Goal: Task Accomplishment & Management: Complete application form

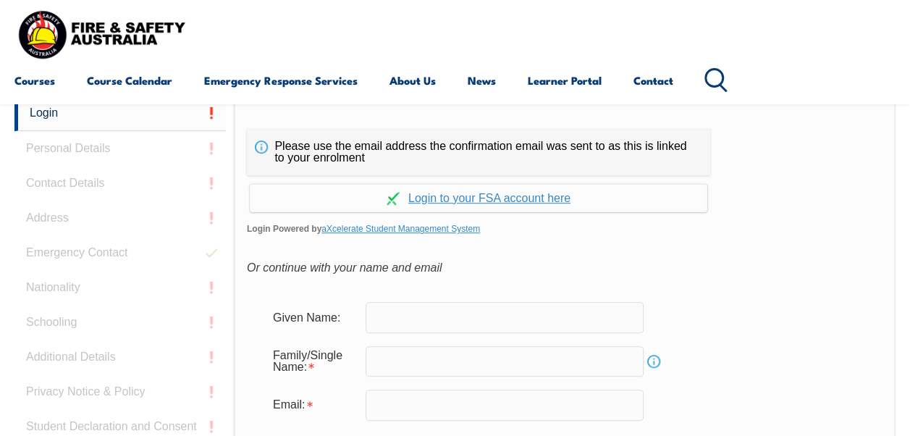
click at [583, 326] on input "text" at bounding box center [504, 317] width 278 height 30
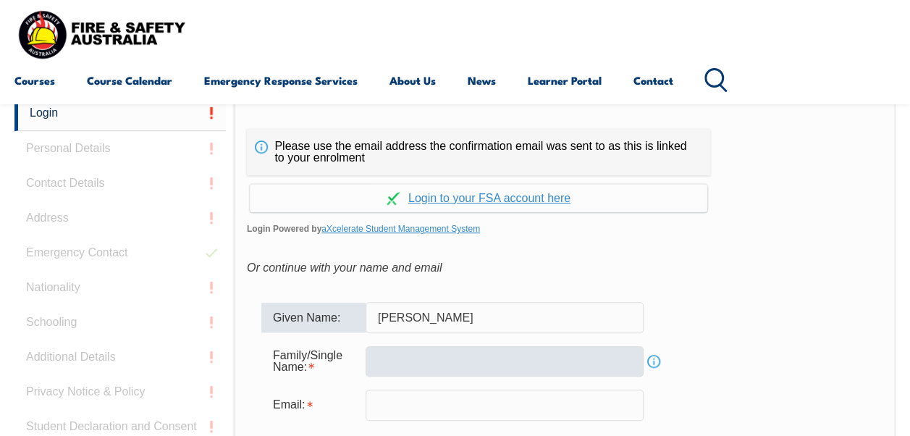
type input "[PERSON_NAME]"
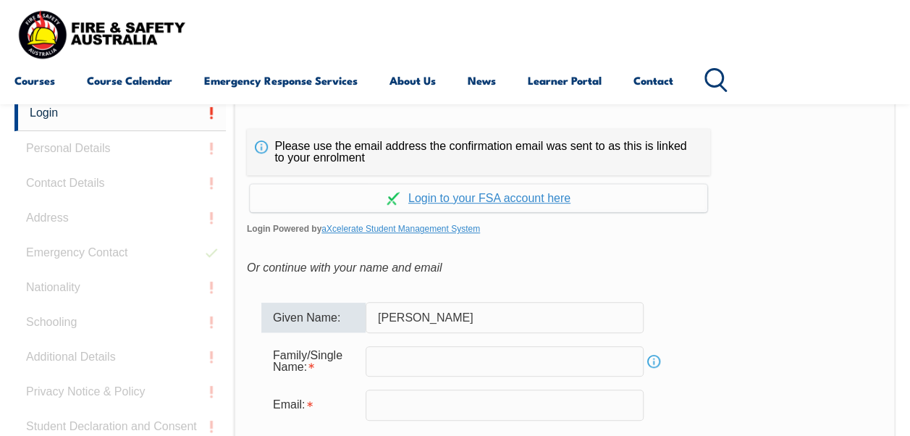
click at [567, 357] on input "text" at bounding box center [504, 361] width 278 height 30
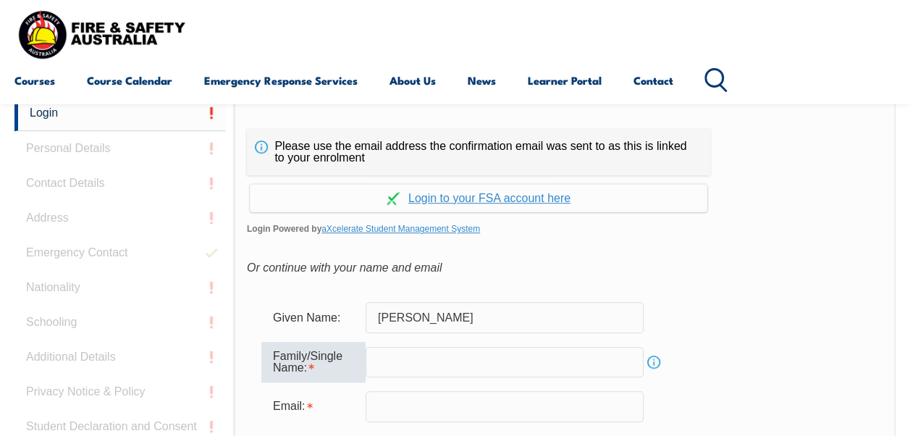
click at [567, 357] on input "text" at bounding box center [504, 362] width 278 height 30
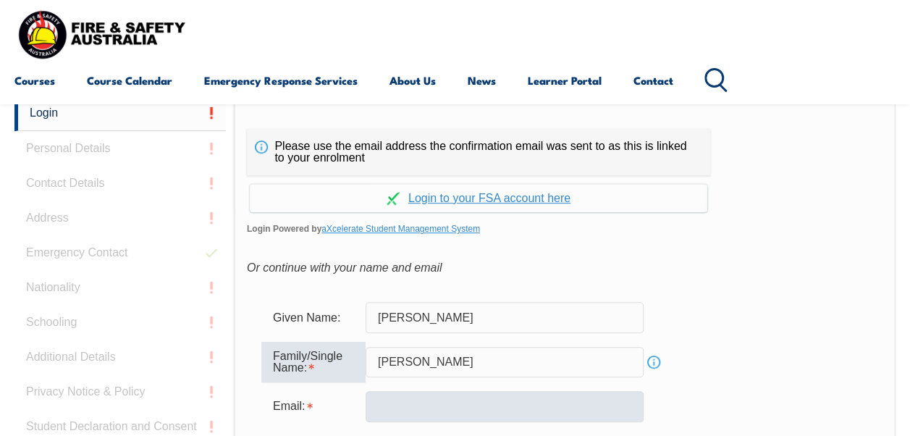
type input "[PERSON_NAME]"
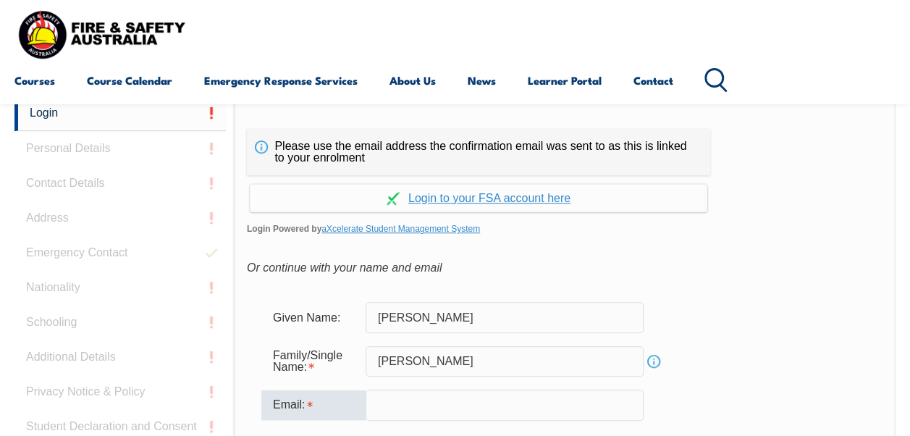
click at [546, 400] on input "email" at bounding box center [504, 404] width 278 height 30
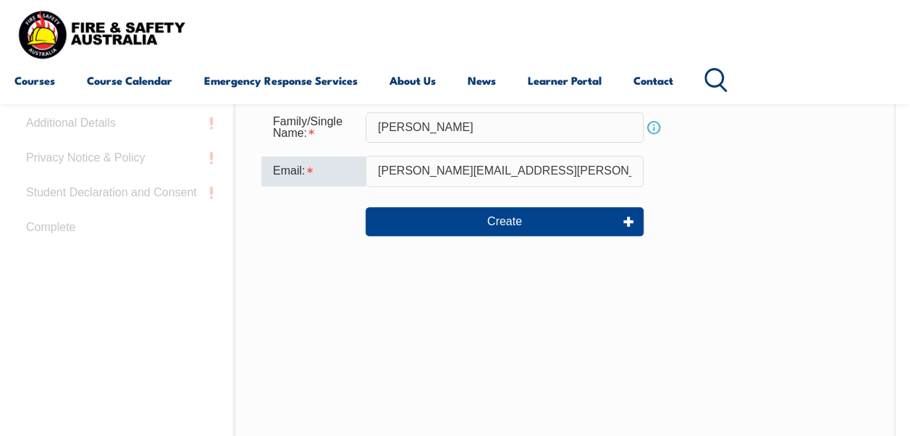
scroll to position [568, 0]
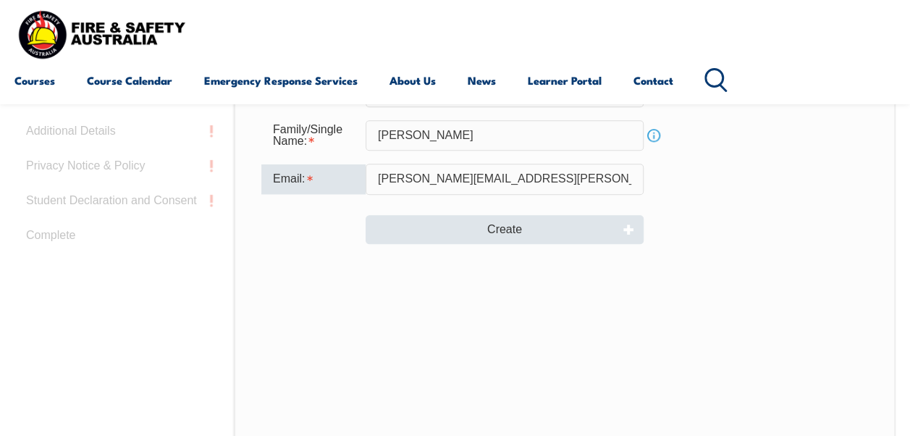
type input "[PERSON_NAME][EMAIL_ADDRESS][PERSON_NAME][DOMAIN_NAME]"
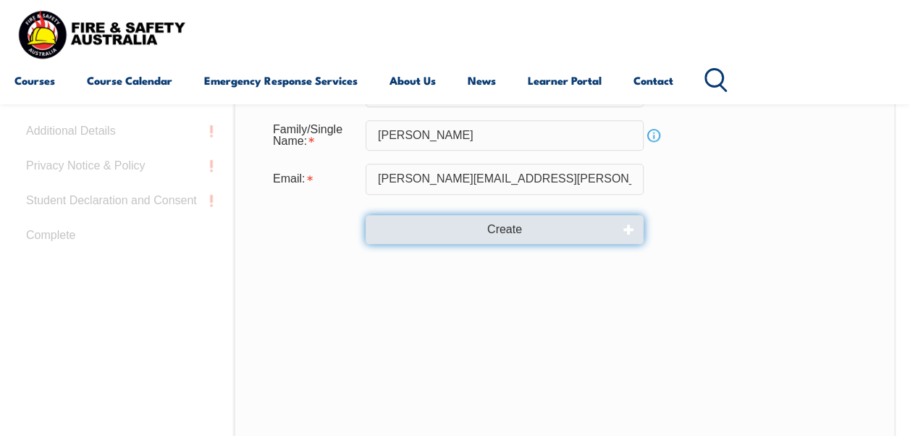
click at [554, 230] on button "Create" at bounding box center [504, 229] width 278 height 29
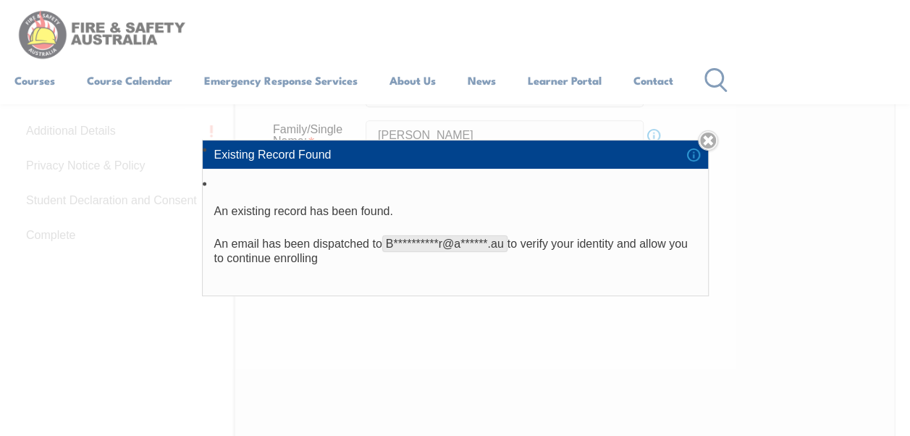
drag, startPoint x: 781, startPoint y: 210, endPoint x: 449, endPoint y: 259, distance: 336.5
click at [449, 259] on p "**********" at bounding box center [455, 251] width 482 height 29
drag, startPoint x: 449, startPoint y: 259, endPoint x: 334, endPoint y: 288, distance: 118.6
click at [334, 288] on li "**********" at bounding box center [455, 234] width 505 height 121
click at [708, 137] on link "Close" at bounding box center [708, 140] width 20 height 20
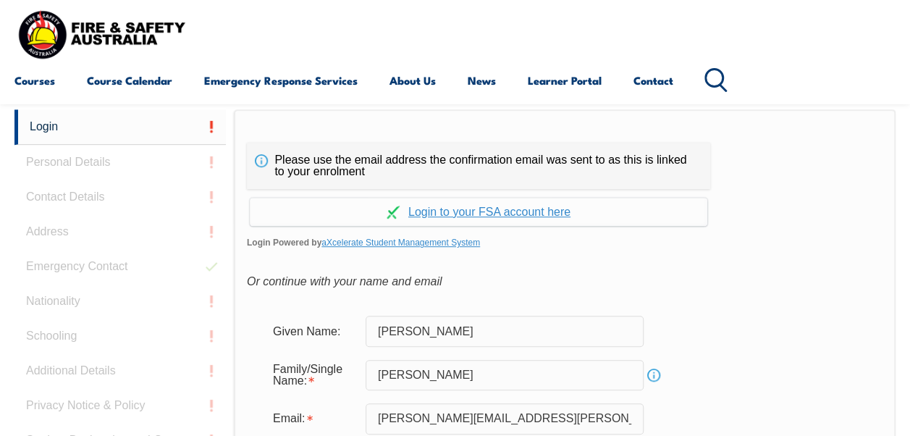
scroll to position [332, 0]
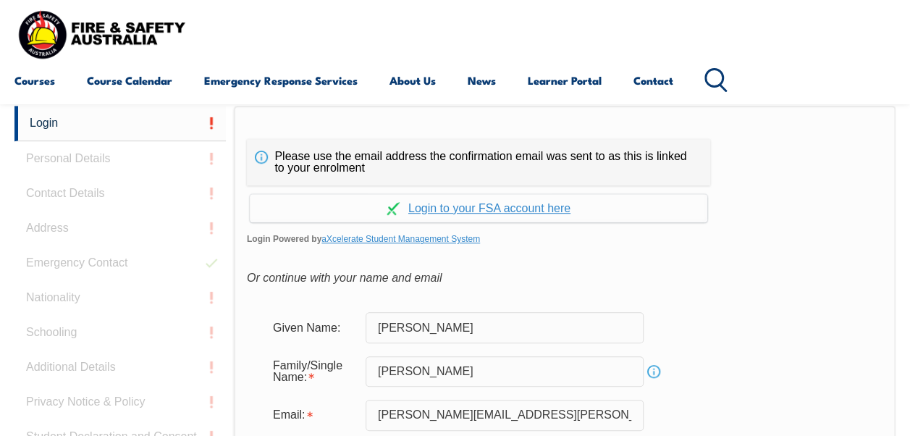
click at [700, 223] on div "Continue with Google Continue with Apple Continue with Facebook Continue with a…" at bounding box center [564, 217] width 635 height 64
drag, startPoint x: 140, startPoint y: 153, endPoint x: 67, endPoint y: 116, distance: 82.5
click at [72, 124] on link "Login" at bounding box center [119, 123] width 211 height 35
click at [72, 124] on link "Login" at bounding box center [119, 122] width 211 height 35
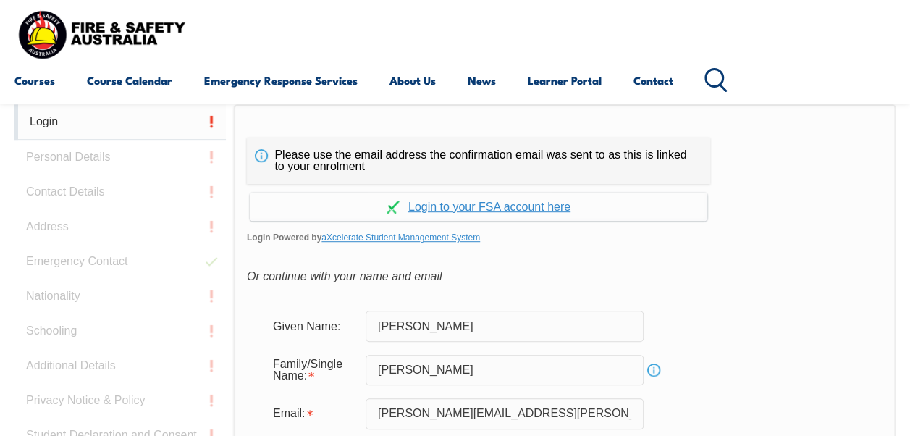
click at [72, 124] on link "Login" at bounding box center [119, 121] width 211 height 35
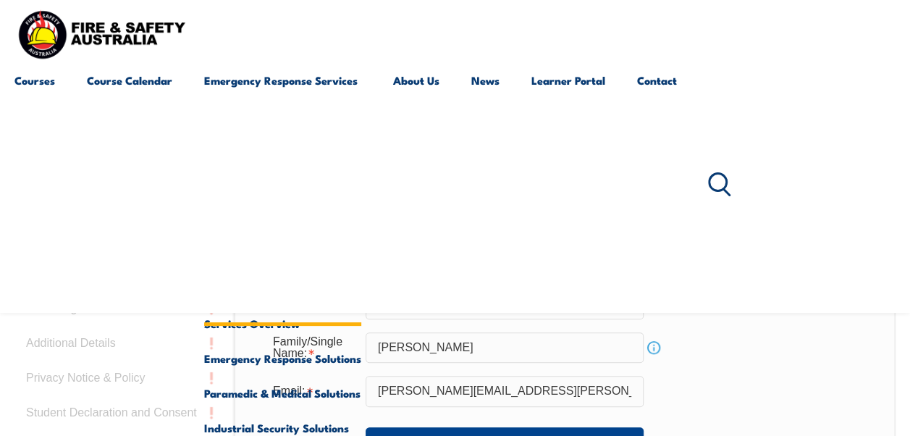
scroll to position [365, 0]
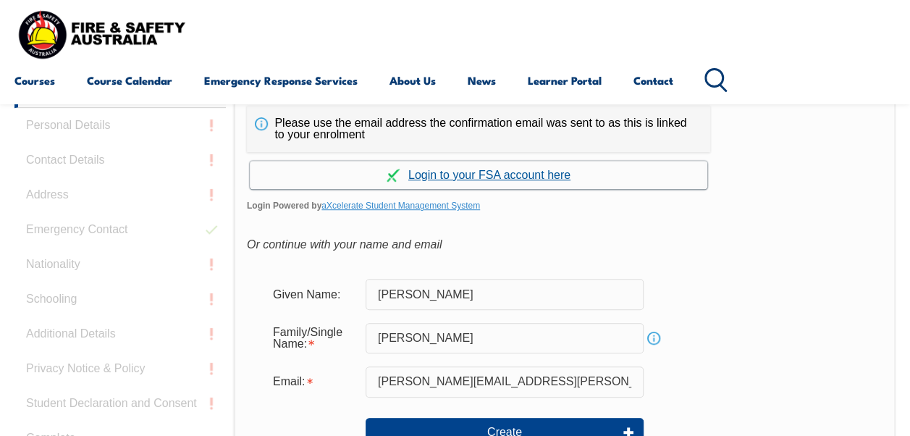
click at [495, 182] on link "Continue with aXcelerate" at bounding box center [478, 175] width 457 height 28
click at [521, 175] on link "Continue with aXcelerate" at bounding box center [478, 175] width 457 height 28
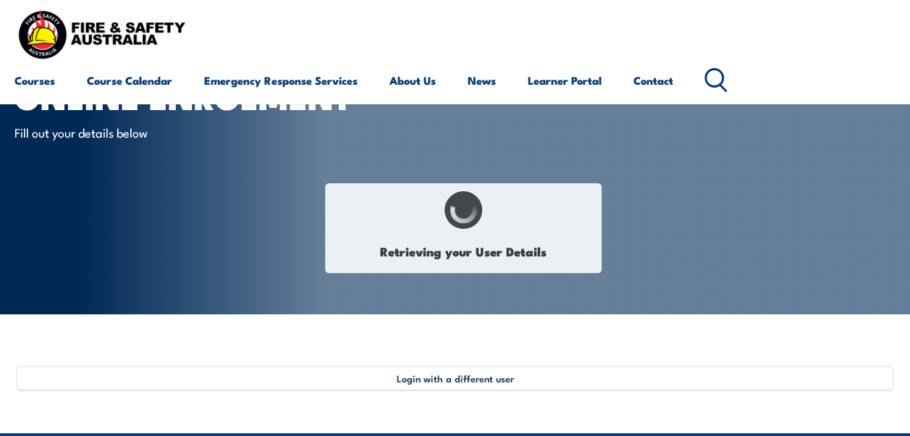
scroll to position [55, 0]
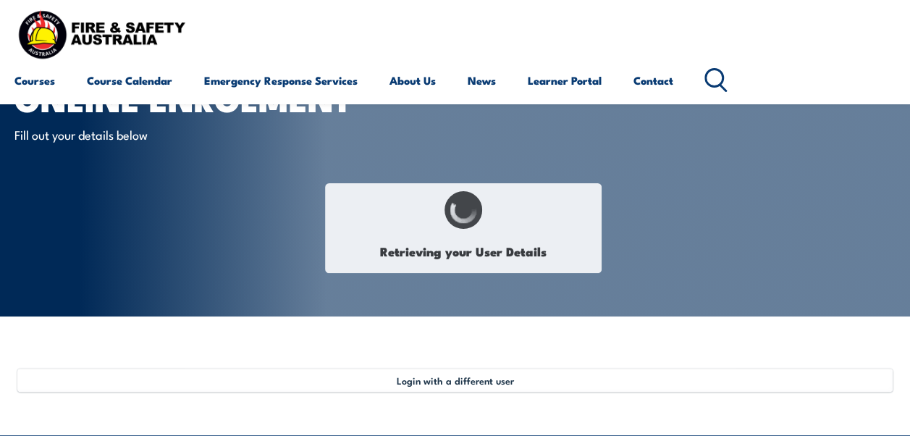
select select "Mr"
type input "Brett"
type input "Cooper"
type input "April 18, 1979"
type input "249BZLCS8Y"
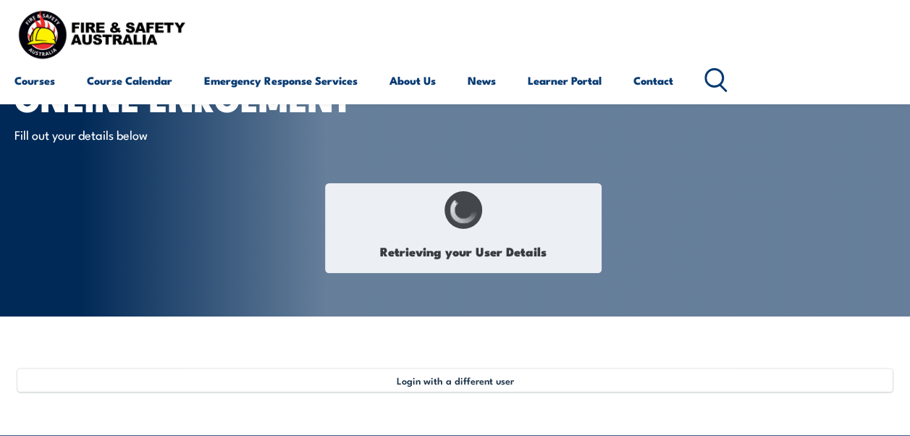
select select "M"
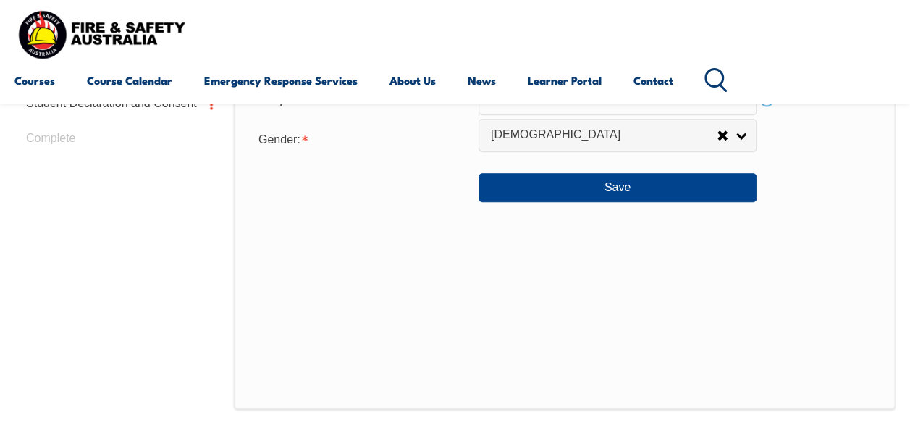
scroll to position [700, 0]
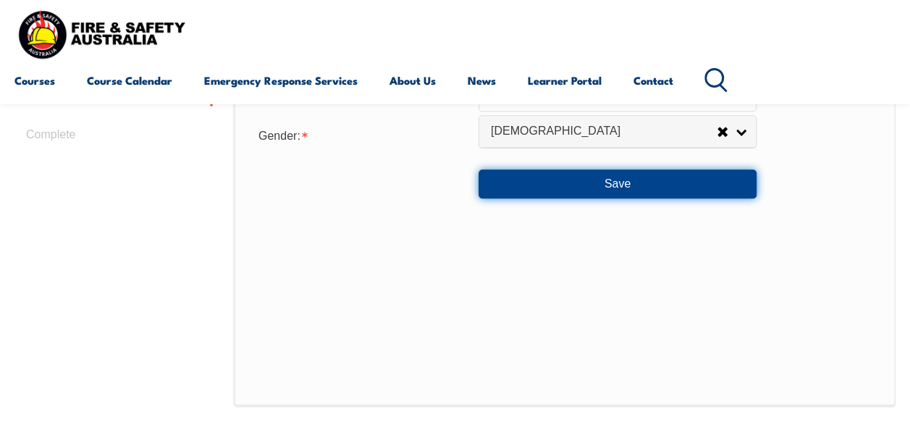
click at [690, 175] on button "Save" at bounding box center [617, 183] width 278 height 29
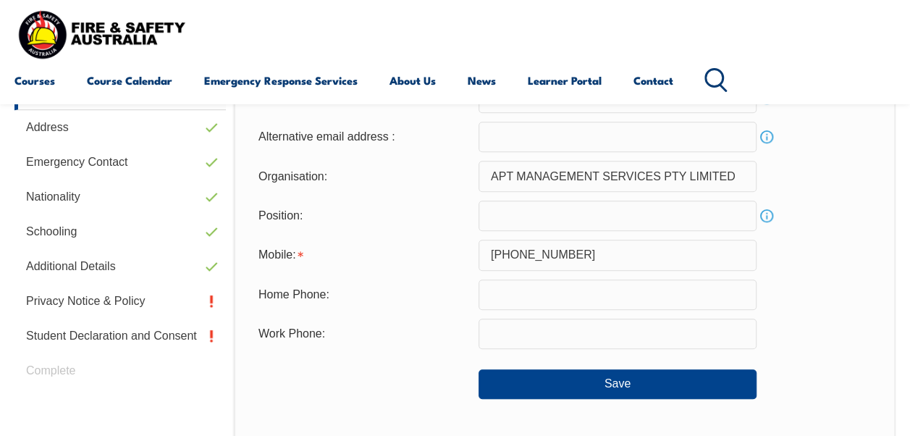
scroll to position [470, 0]
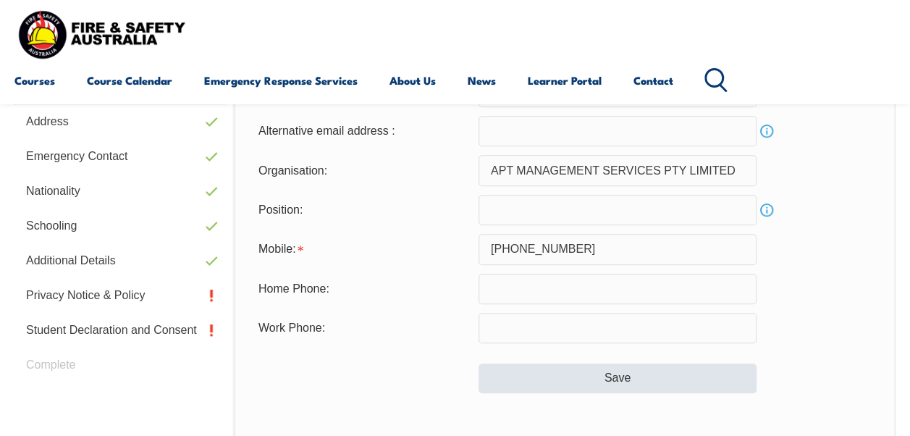
click at [658, 374] on button "Save" at bounding box center [617, 377] width 278 height 29
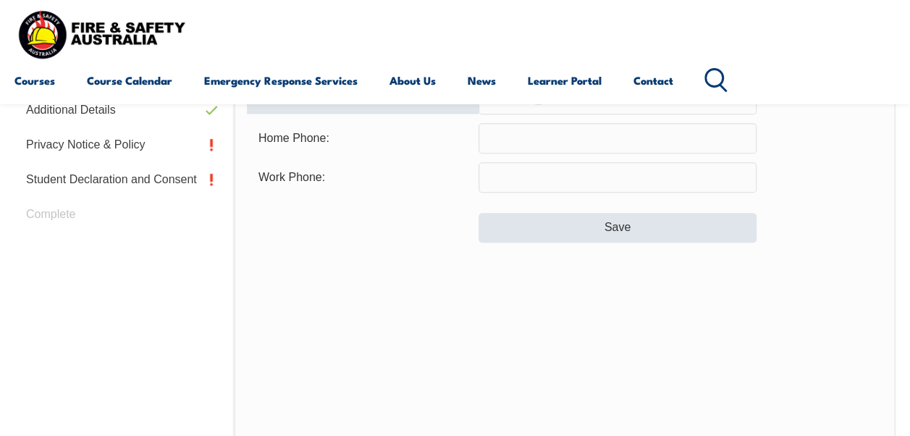
scroll to position [631, 0]
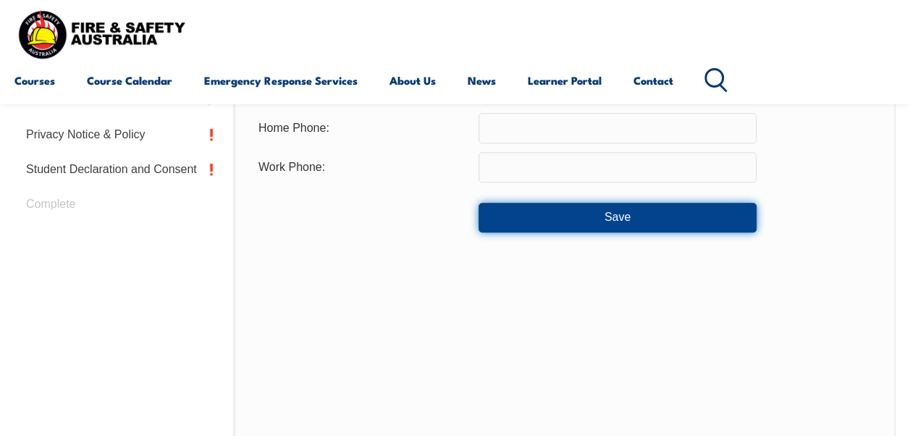
click at [631, 212] on button "Save" at bounding box center [617, 217] width 278 height 29
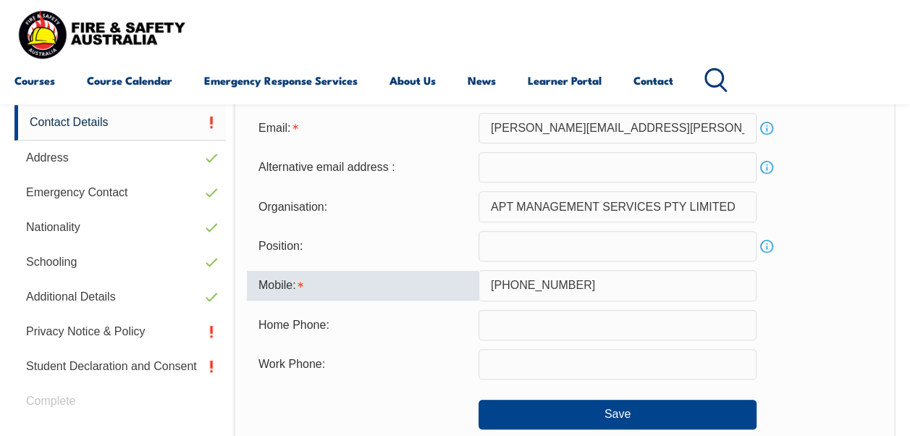
scroll to position [433, 0]
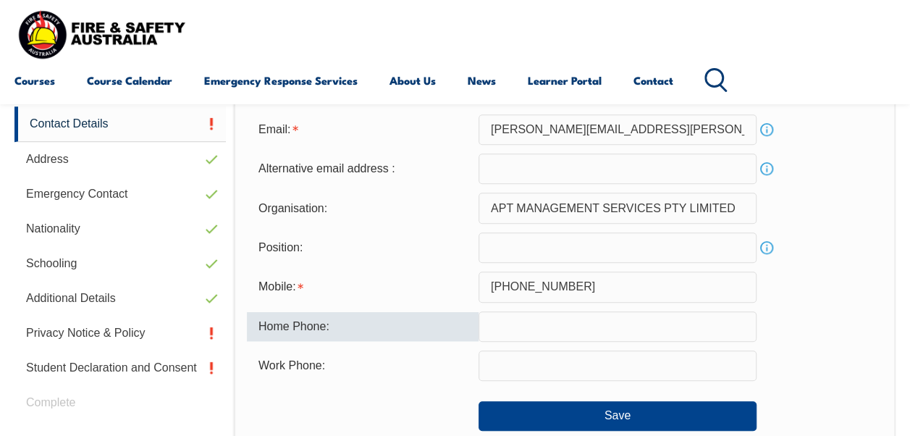
drag, startPoint x: 891, startPoint y: 279, endPoint x: 604, endPoint y: 331, distance: 291.2
click at [604, 331] on input "text" at bounding box center [617, 326] width 278 height 30
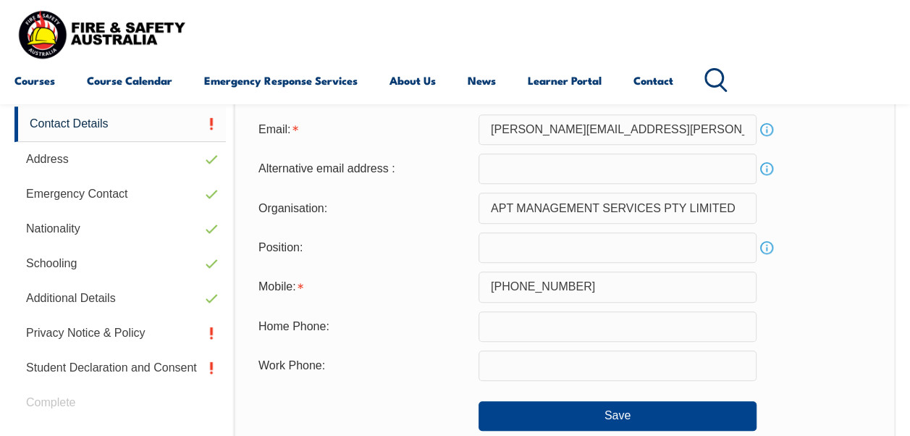
drag, startPoint x: 856, startPoint y: 242, endPoint x: 830, endPoint y: 262, distance: 33.0
click at [830, 262] on div "Position: Info" at bounding box center [564, 247] width 635 height 30
click at [858, 353] on div "Work Phone:" at bounding box center [564, 365] width 635 height 30
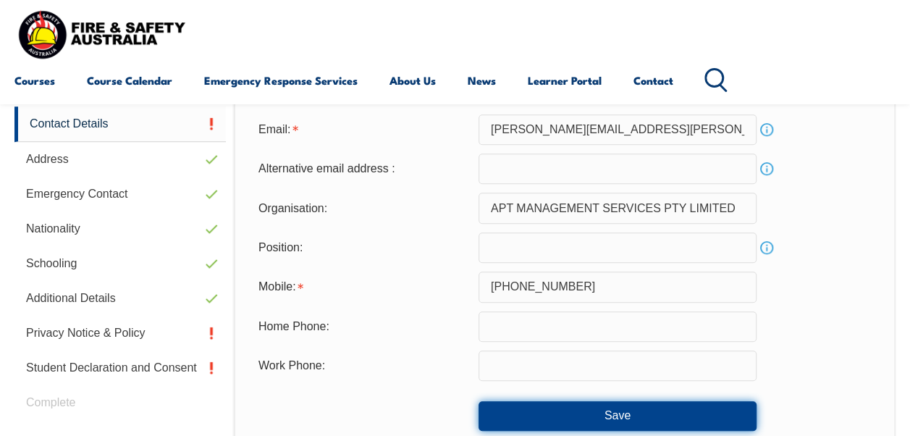
click at [685, 410] on button "Save" at bounding box center [617, 415] width 278 height 29
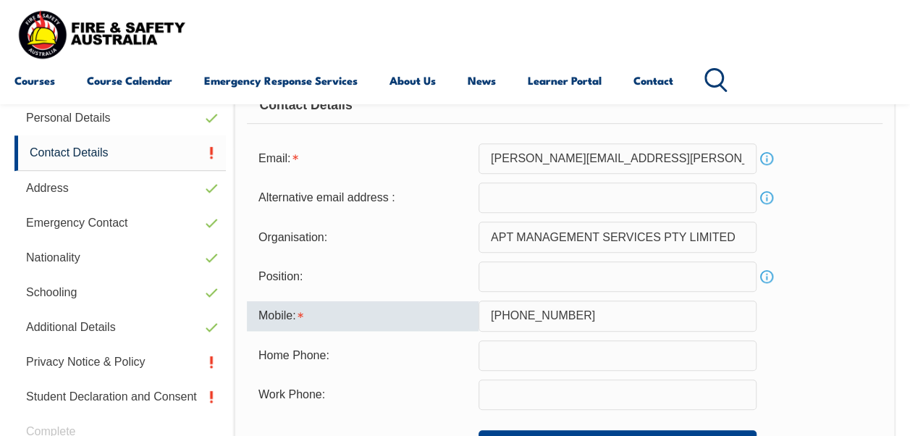
scroll to position [402, 0]
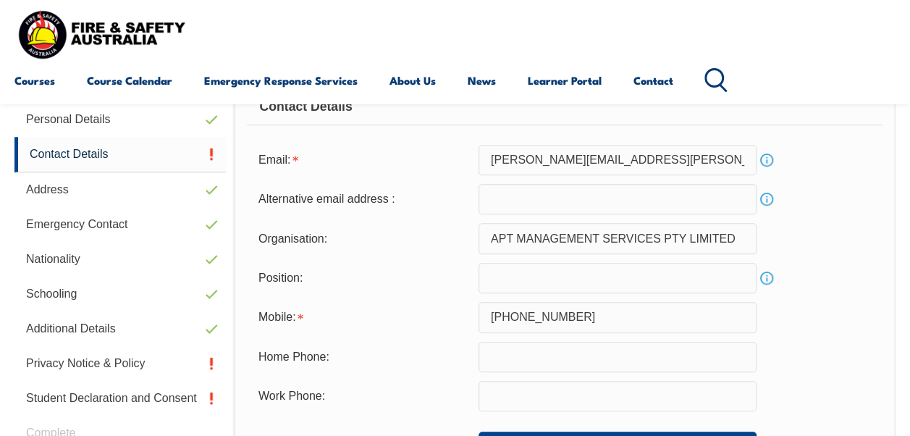
click at [866, 224] on div "Organisation: APT MANAGEMENT SERVICES PTY LIMITED" at bounding box center [564, 238] width 635 height 30
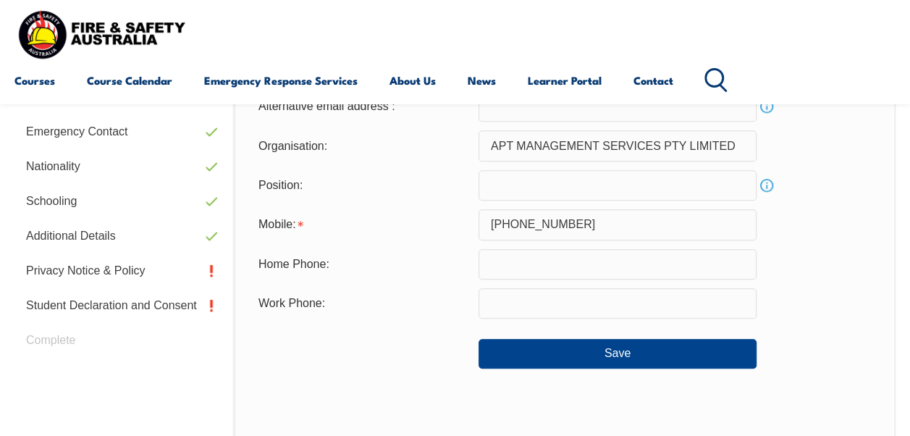
scroll to position [499, 0]
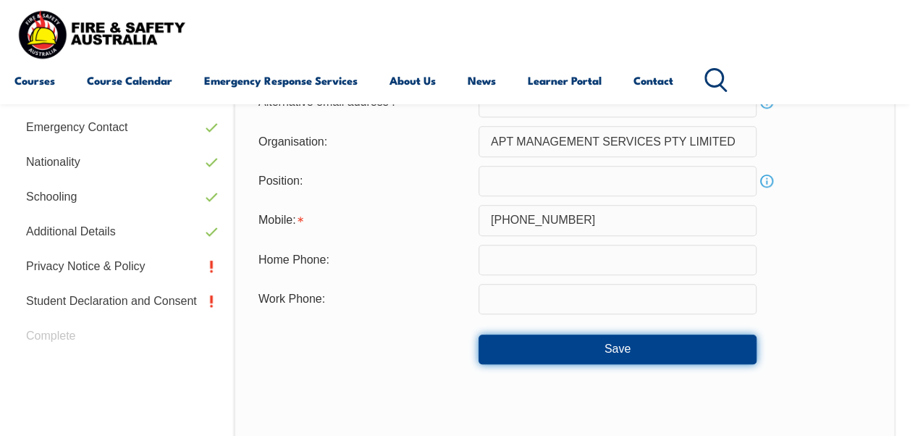
click at [632, 334] on button "Save" at bounding box center [617, 348] width 278 height 29
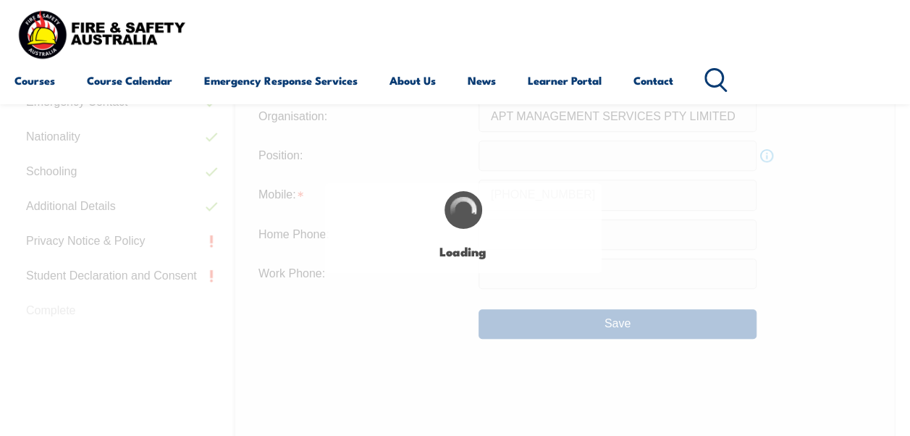
click at [634, 344] on div "Login with a different user Login Personal Details Contact Details Address Emer…" at bounding box center [454, 280] width 881 height 763
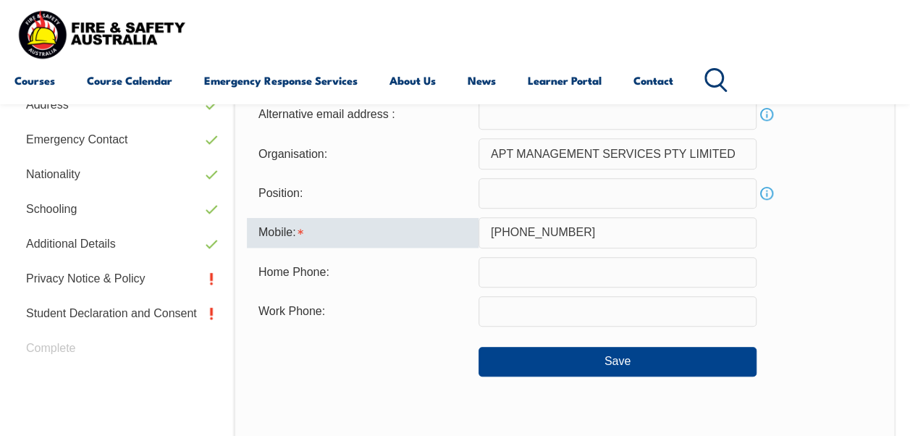
scroll to position [485, 0]
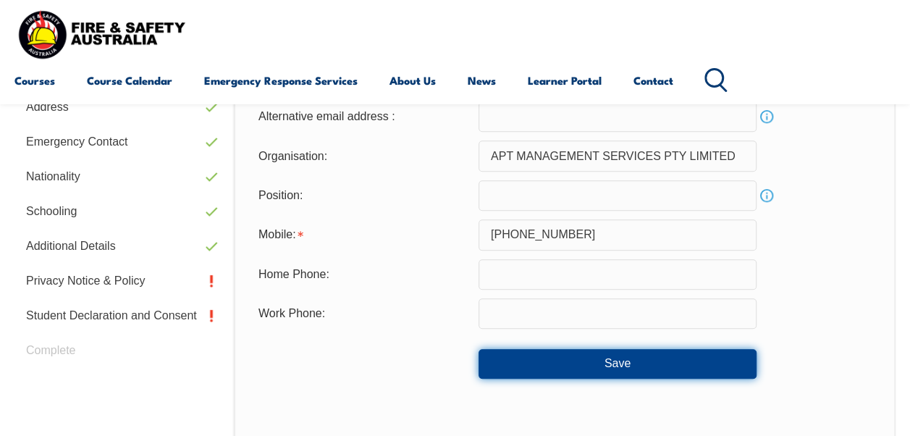
click at [663, 366] on button "Save" at bounding box center [617, 363] width 278 height 29
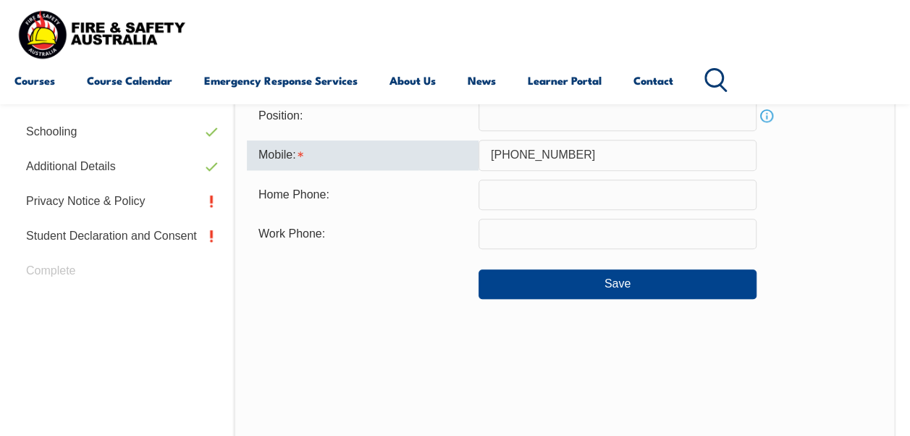
scroll to position [562, 0]
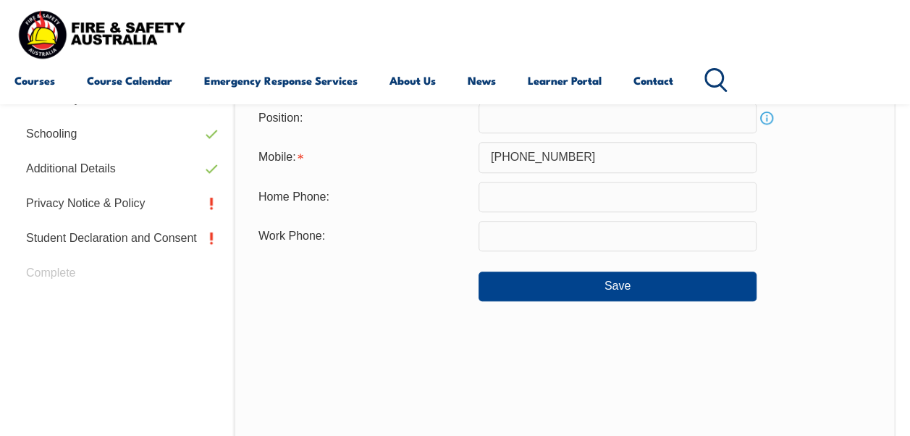
click at [808, 219] on form "Email: Brett.Cooper@apa.com.au Info Alternative email address : Info Organisati…" at bounding box center [564, 143] width 635 height 316
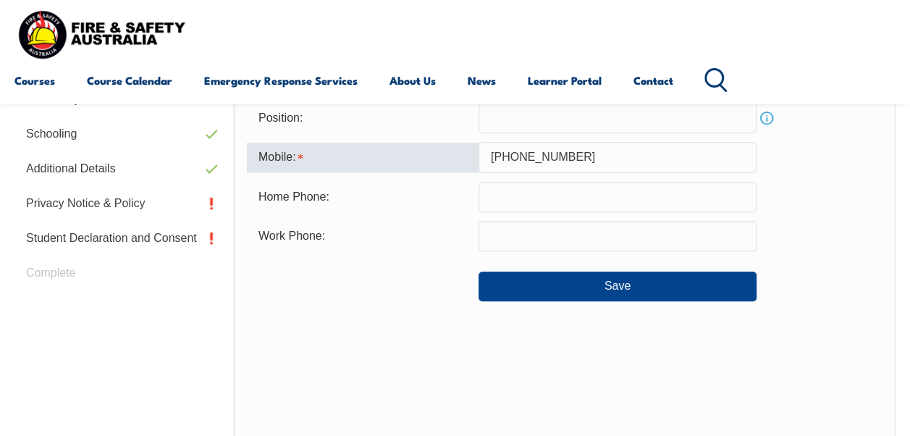
click at [695, 157] on input "+61 467264633" at bounding box center [617, 157] width 278 height 30
click at [608, 168] on input "+61 467264633" at bounding box center [617, 157] width 278 height 30
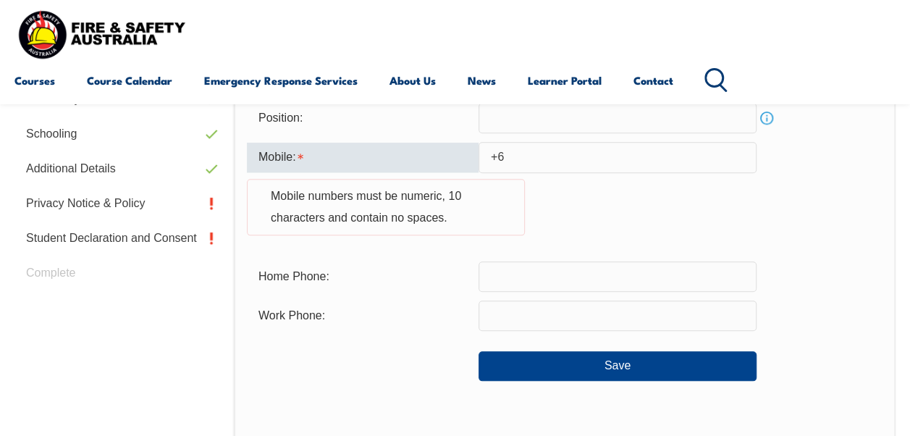
type input "+"
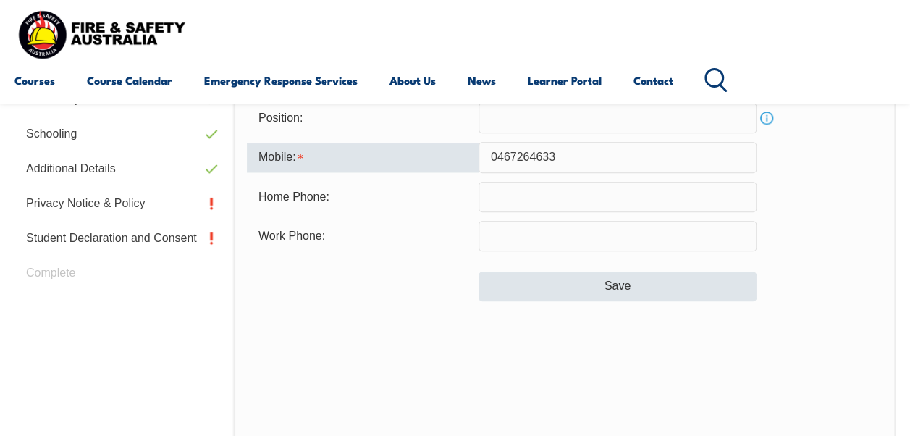
type input "0467264633"
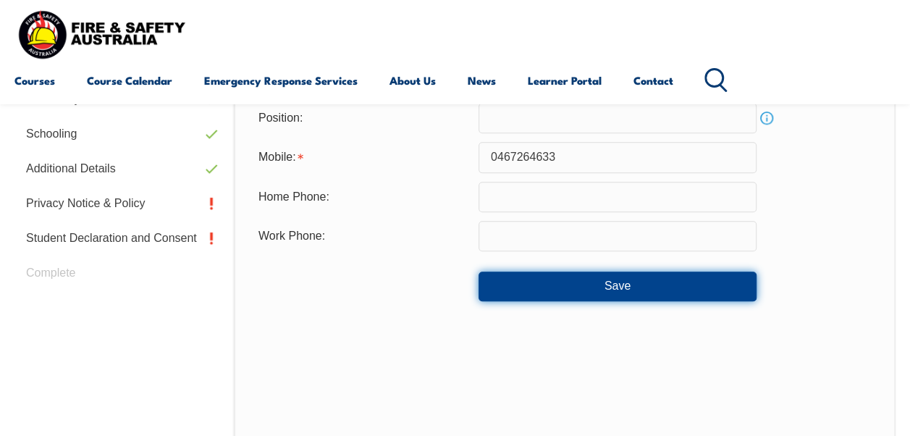
click at [603, 289] on button "Save" at bounding box center [617, 285] width 278 height 29
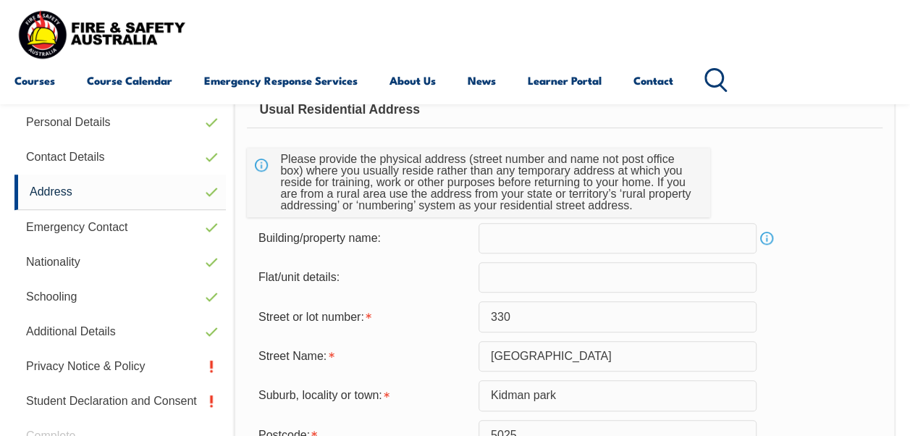
scroll to position [350, 0]
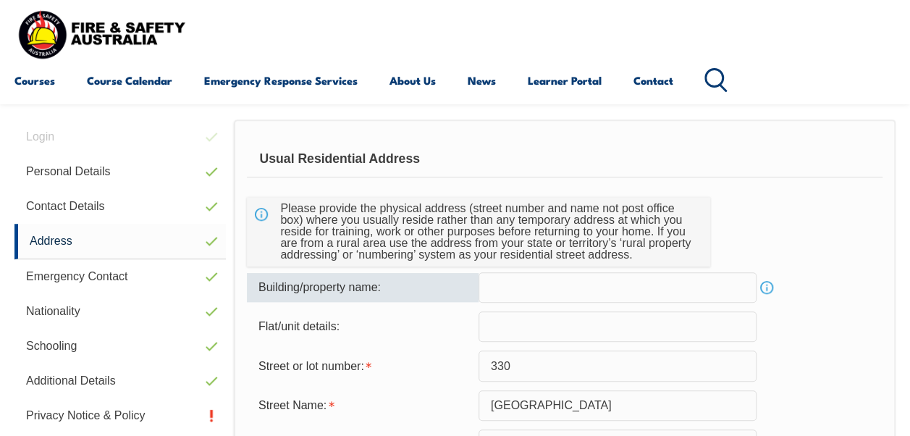
drag, startPoint x: 603, startPoint y: 289, endPoint x: 849, endPoint y: 358, distance: 255.4
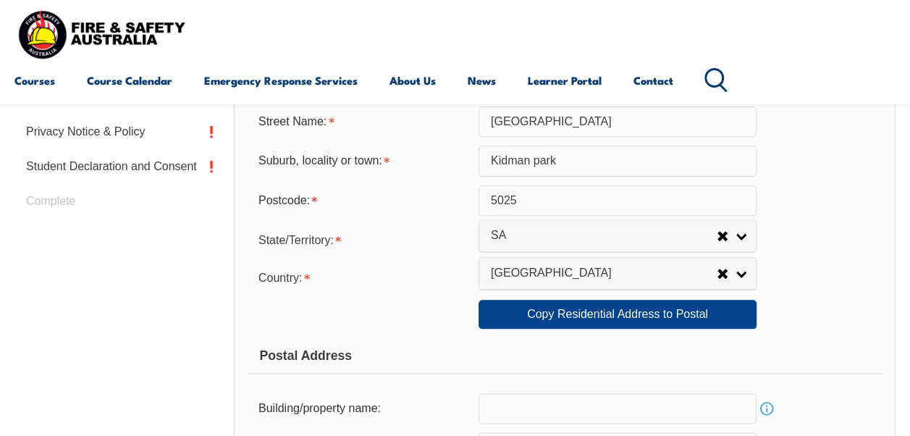
scroll to position [631, 0]
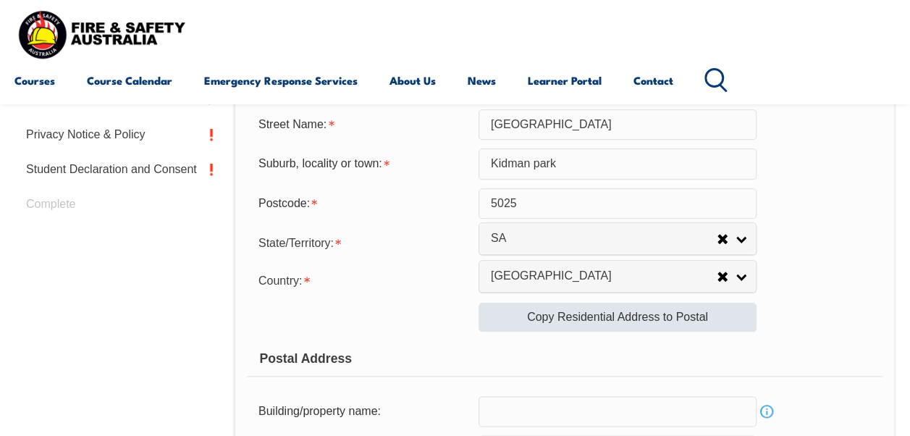
type input "apa"
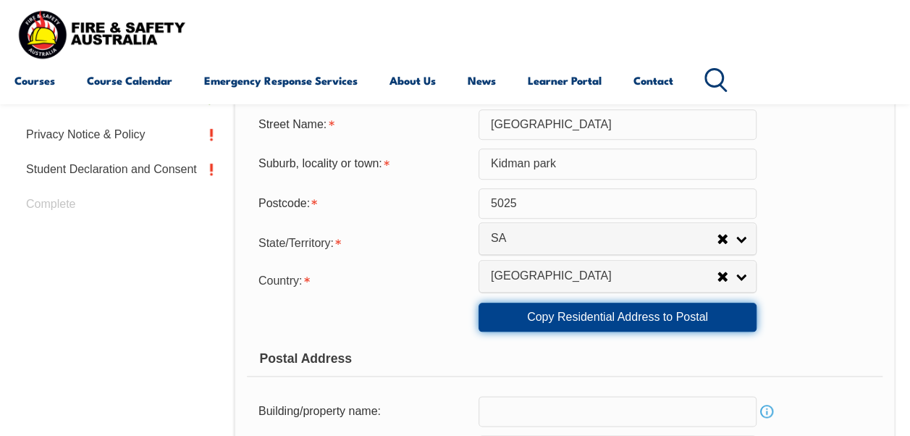
click at [719, 308] on link "Copy Residential Address to Postal" at bounding box center [617, 316] width 278 height 29
type input "apa"
click at [676, 326] on link "Copy Residential Address to Postal" at bounding box center [617, 316] width 278 height 29
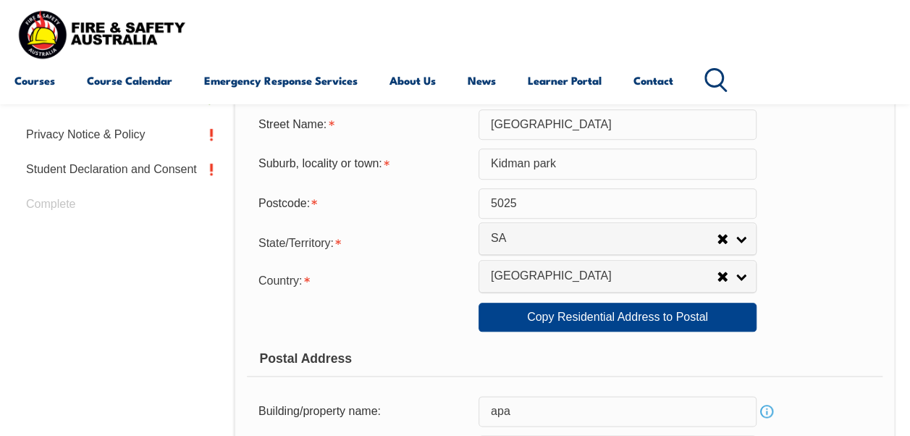
drag, startPoint x: 920, startPoint y: 328, endPoint x: 754, endPoint y: 207, distance: 205.1
click at [754, 207] on input "5025" at bounding box center [617, 203] width 278 height 30
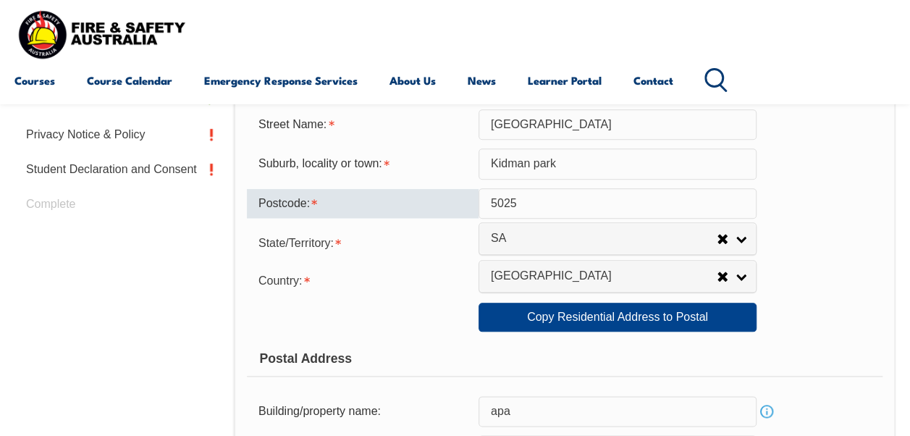
drag, startPoint x: 734, startPoint y: 336, endPoint x: 806, endPoint y: 291, distance: 85.5
click at [738, 331] on form "Usual Residential Address Please provide the physical address (street number an…" at bounding box center [564, 323] width 635 height 927
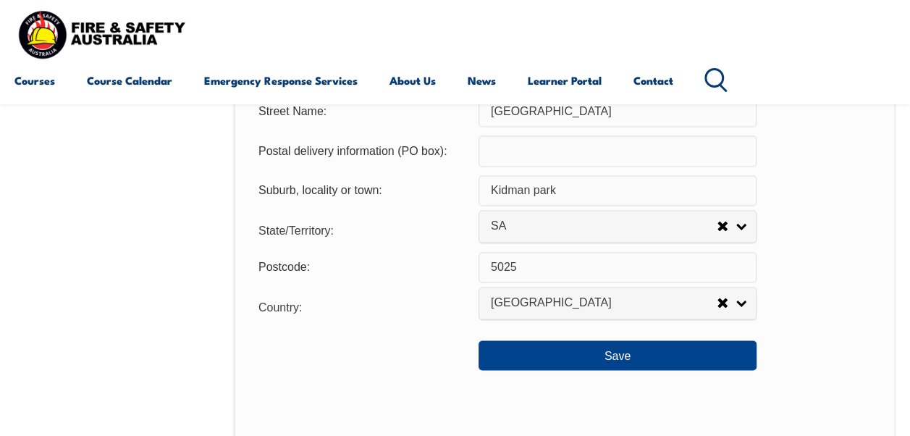
scroll to position [1013, 0]
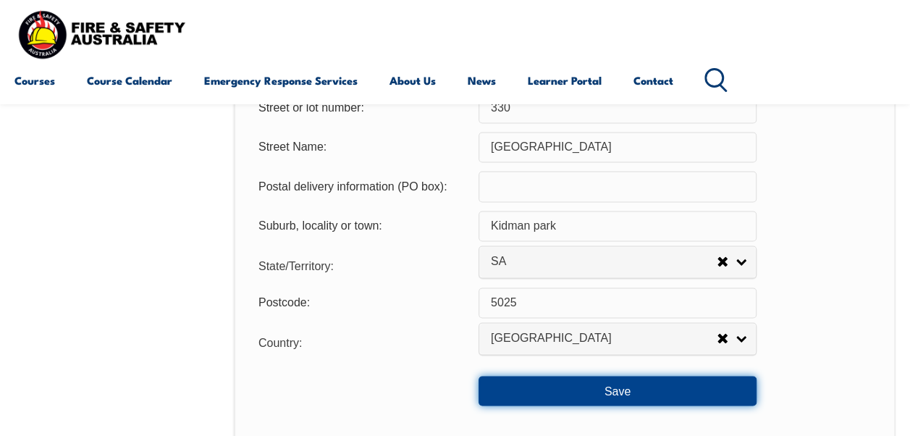
drag, startPoint x: 682, startPoint y: 376, endPoint x: 643, endPoint y: 391, distance: 41.9
click at [643, 391] on button "Save" at bounding box center [617, 390] width 278 height 29
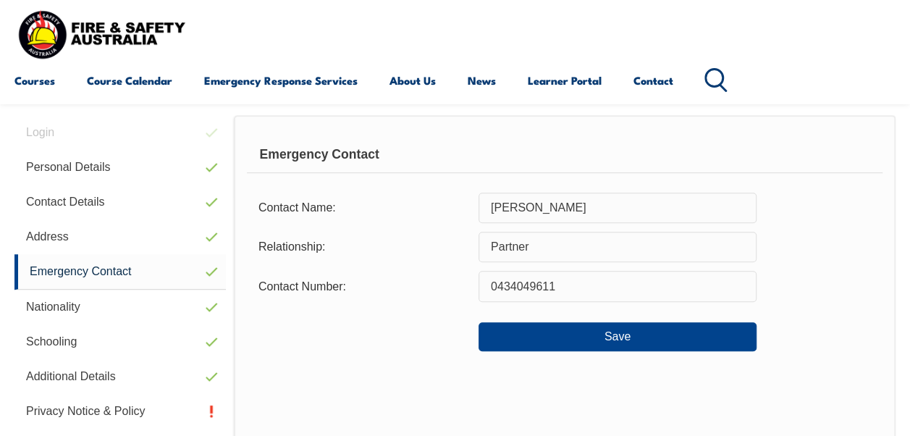
scroll to position [350, 0]
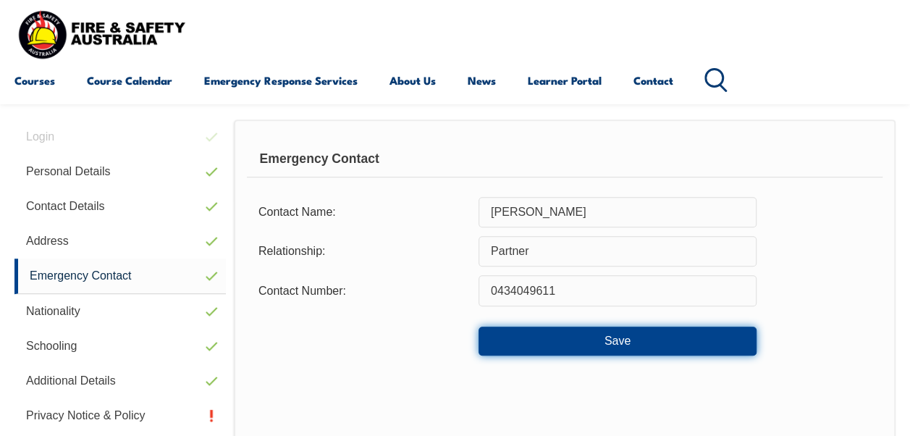
click at [635, 339] on button "Save" at bounding box center [617, 340] width 278 height 29
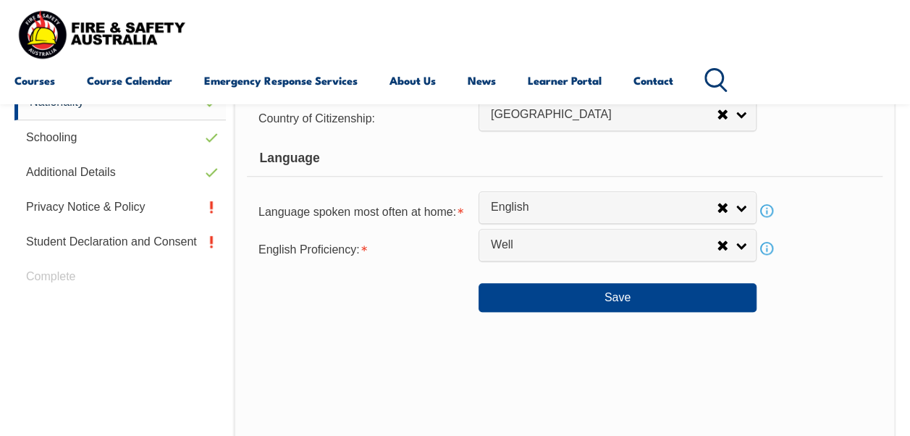
scroll to position [553, 0]
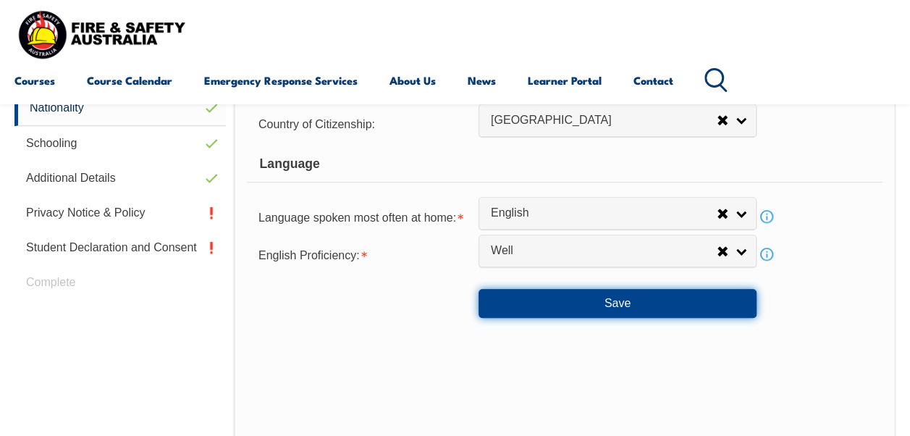
click at [657, 298] on button "Save" at bounding box center [617, 303] width 278 height 29
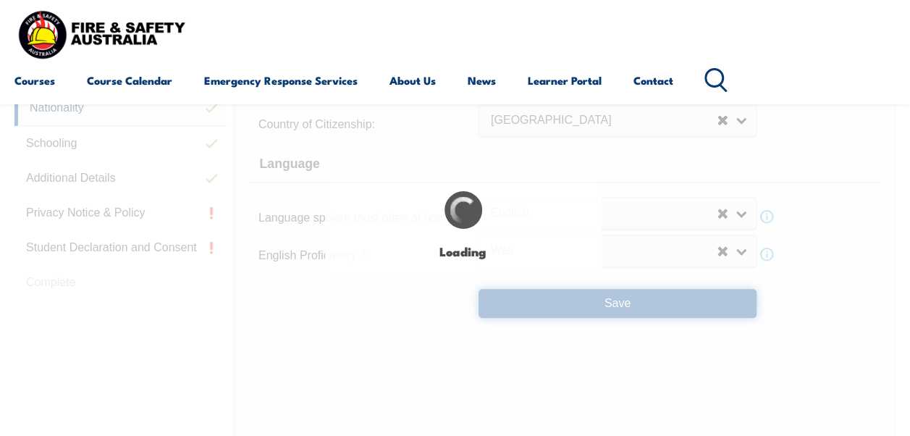
select select "false"
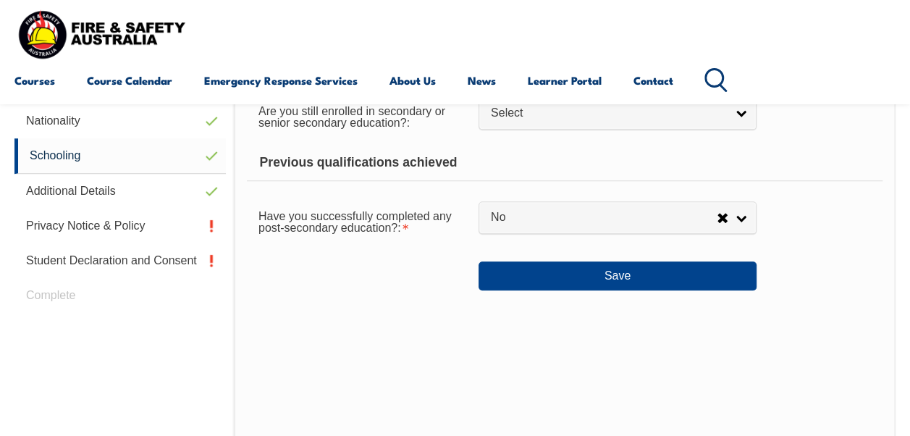
scroll to position [535, 0]
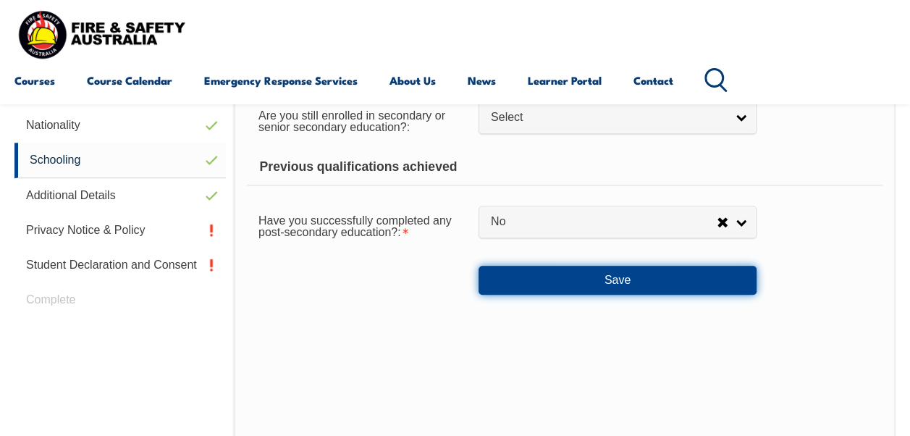
click at [638, 276] on button "Save" at bounding box center [617, 280] width 278 height 29
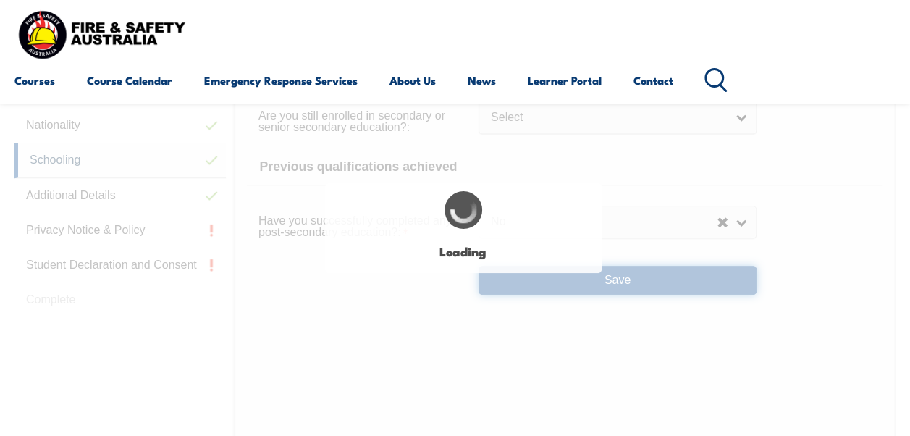
select select "false"
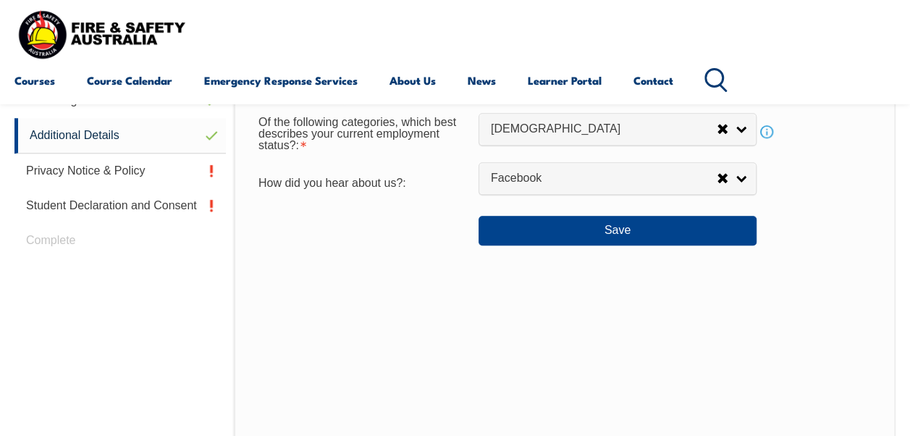
scroll to position [597, 0]
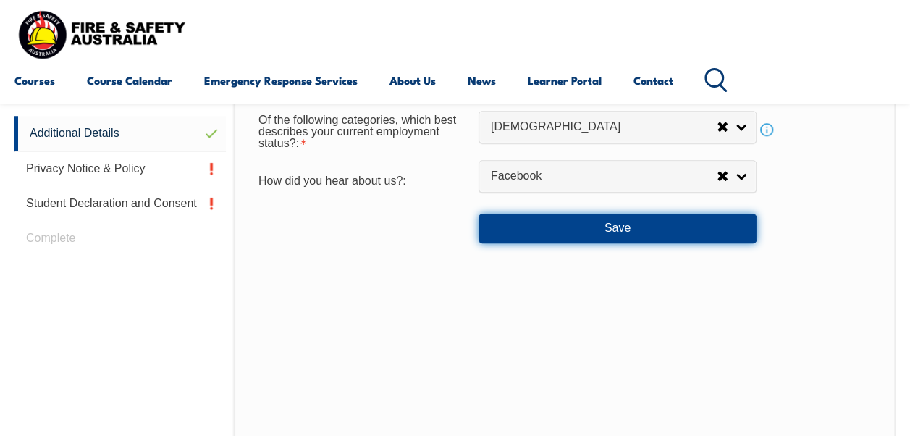
click at [672, 228] on button "Save" at bounding box center [617, 227] width 278 height 29
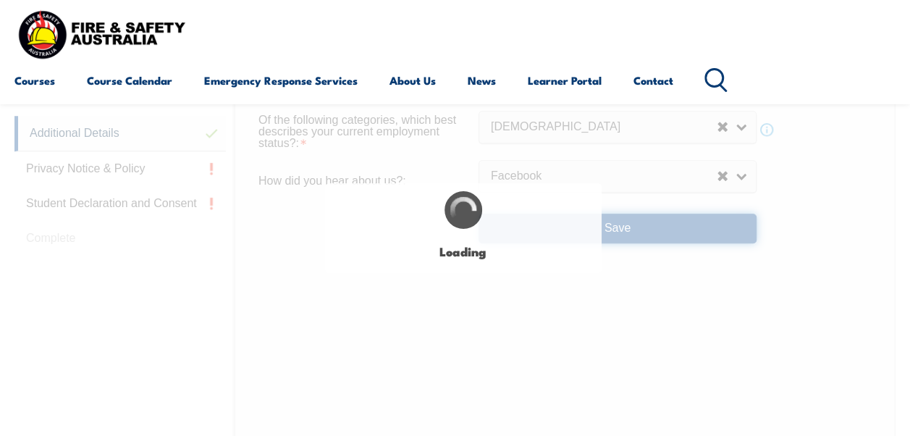
select select "false"
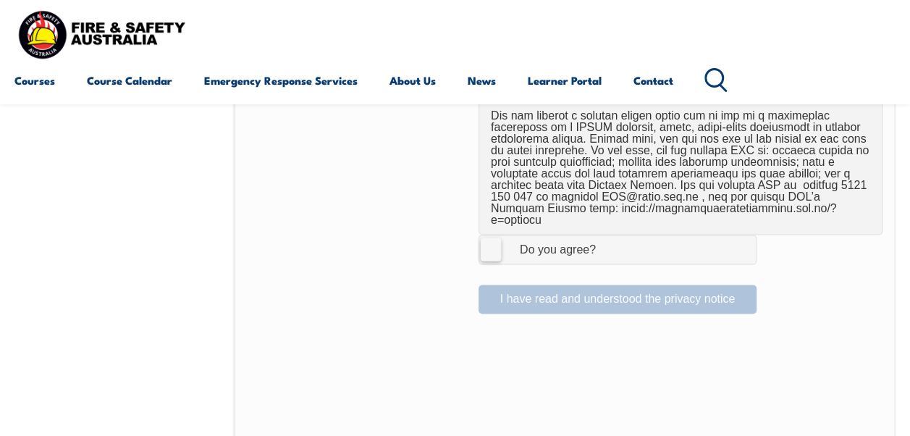
scroll to position [1029, 0]
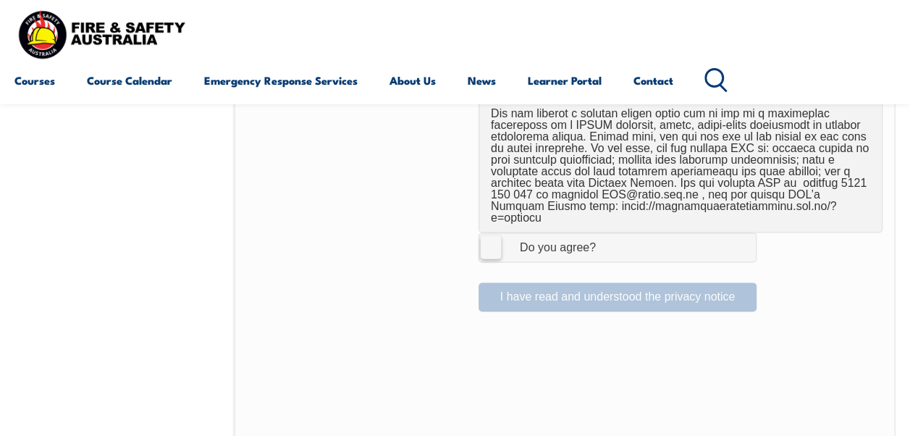
click at [486, 232] on label "I Agree Do you agree?" at bounding box center [617, 246] width 278 height 29
click at [607, 233] on input "I Agree Do you agree?" at bounding box center [619, 246] width 25 height 27
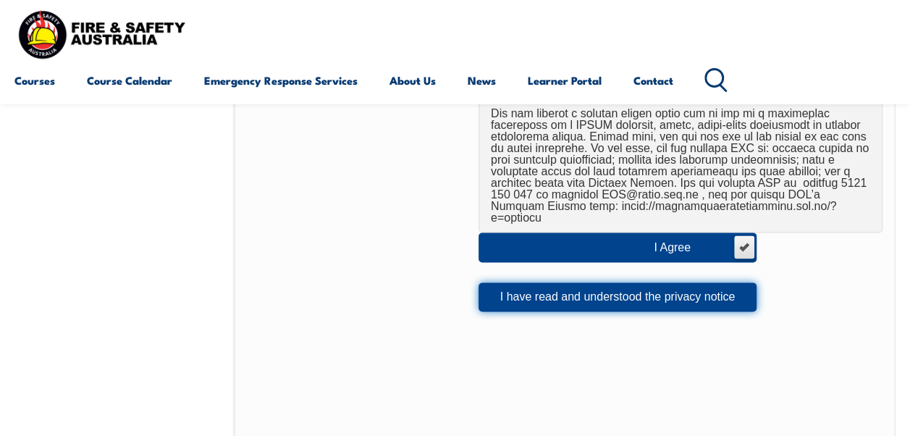
click at [560, 282] on button "I have read and understood the privacy notice" at bounding box center [617, 296] width 278 height 29
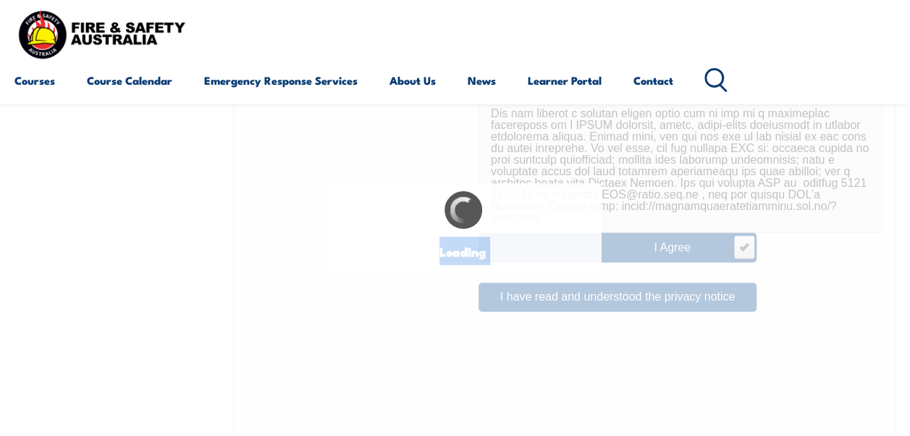
click at [560, 266] on div "Loading" at bounding box center [463, 228] width 277 height 90
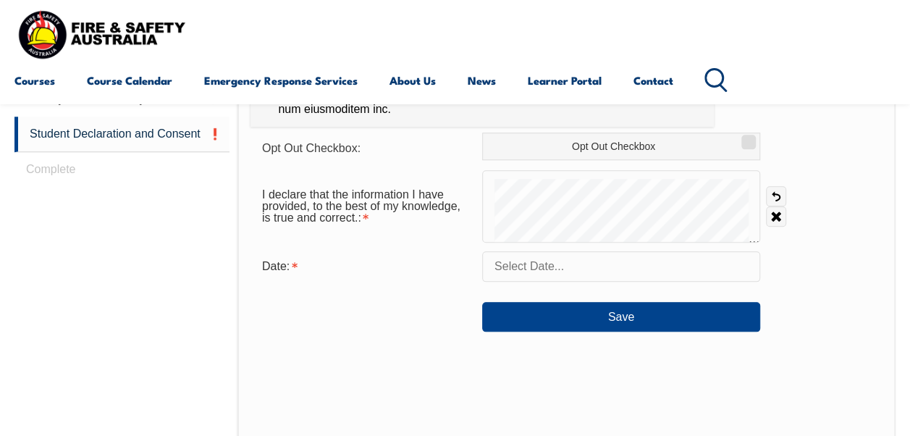
scroll to position [661, 0]
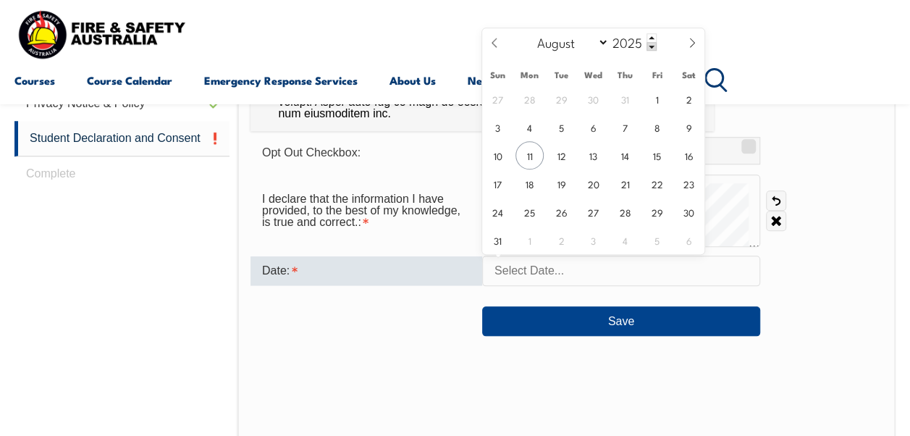
click at [510, 271] on input "text" at bounding box center [621, 270] width 278 height 30
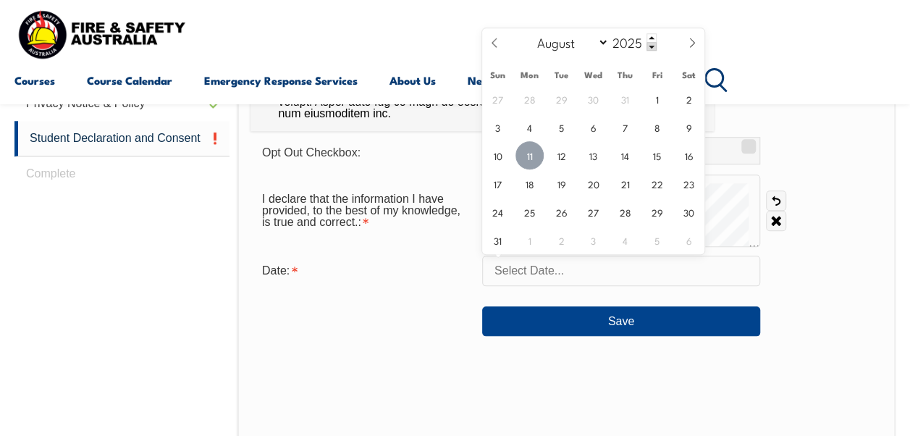
click at [525, 151] on span "11" at bounding box center [529, 155] width 28 height 28
type input "August 11, 2025"
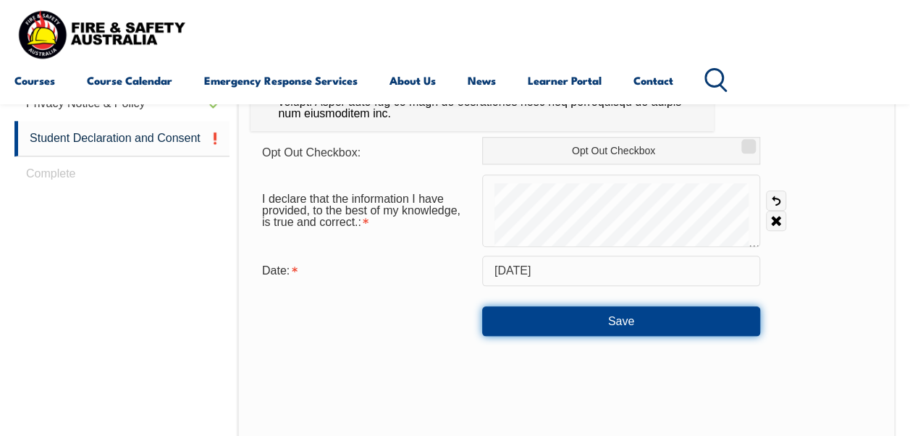
click at [552, 313] on button "Save" at bounding box center [621, 320] width 278 height 29
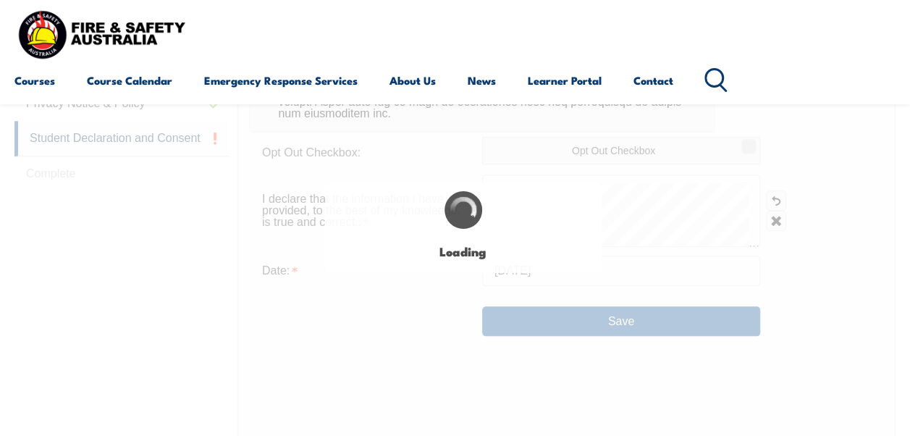
click at [552, 313] on div "Login with a different user Login Personal Details Contact Details Address Emer…" at bounding box center [454, 210] width 881 height 896
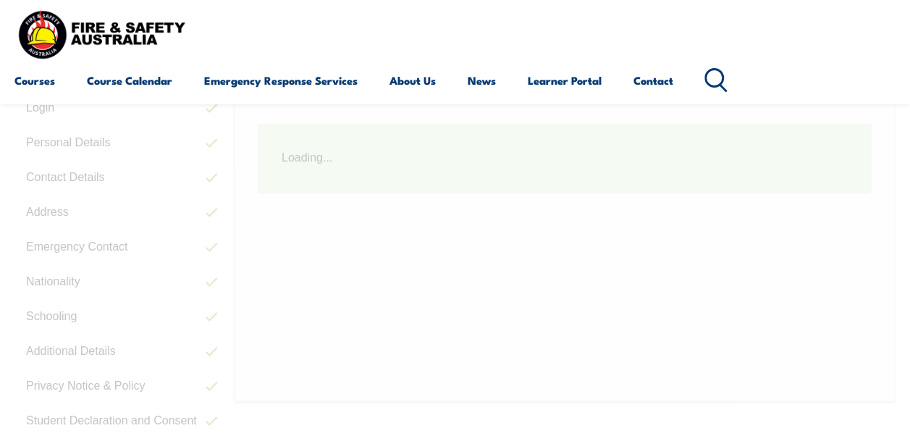
scroll to position [351, 0]
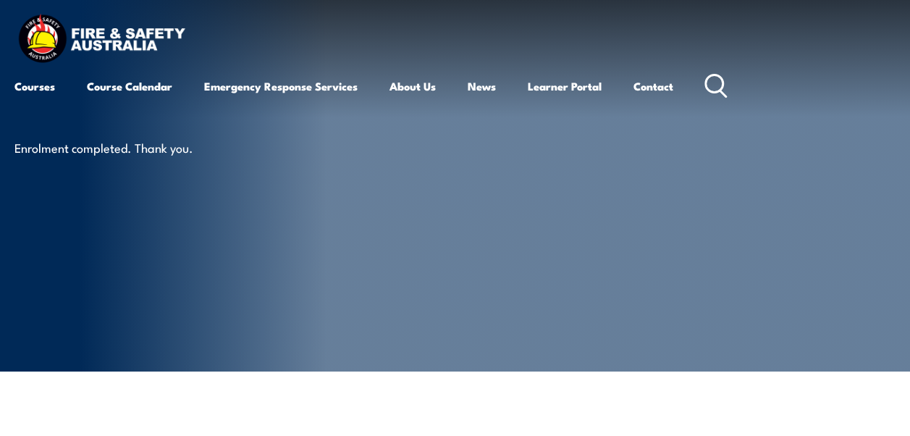
drag, startPoint x: 791, startPoint y: 215, endPoint x: 883, endPoint y: 187, distance: 96.1
click at [861, 184] on article "Enrolment completed. Thank you." at bounding box center [454, 185] width 881 height 371
